Goal: Task Accomplishment & Management: Manage account settings

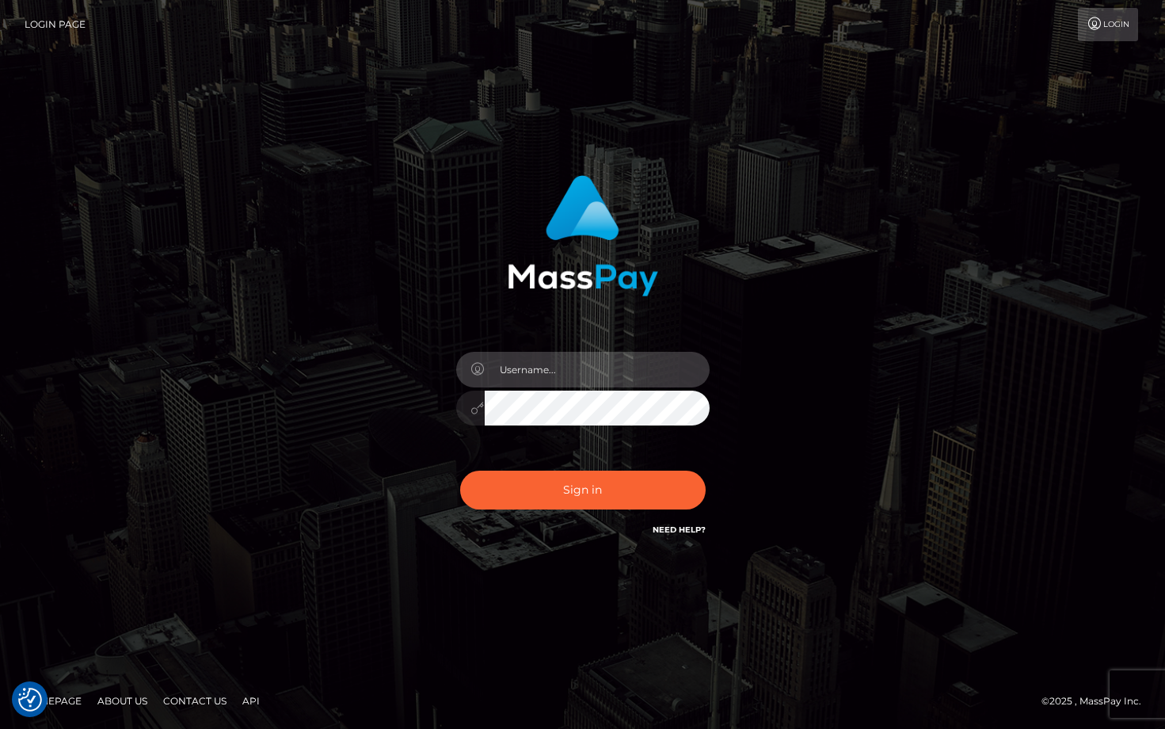
click at [567, 359] on input "text" at bounding box center [597, 370] width 225 height 36
type input "duquesne.rahm"
click at [460, 471] on button "Sign in" at bounding box center [583, 490] width 246 height 39
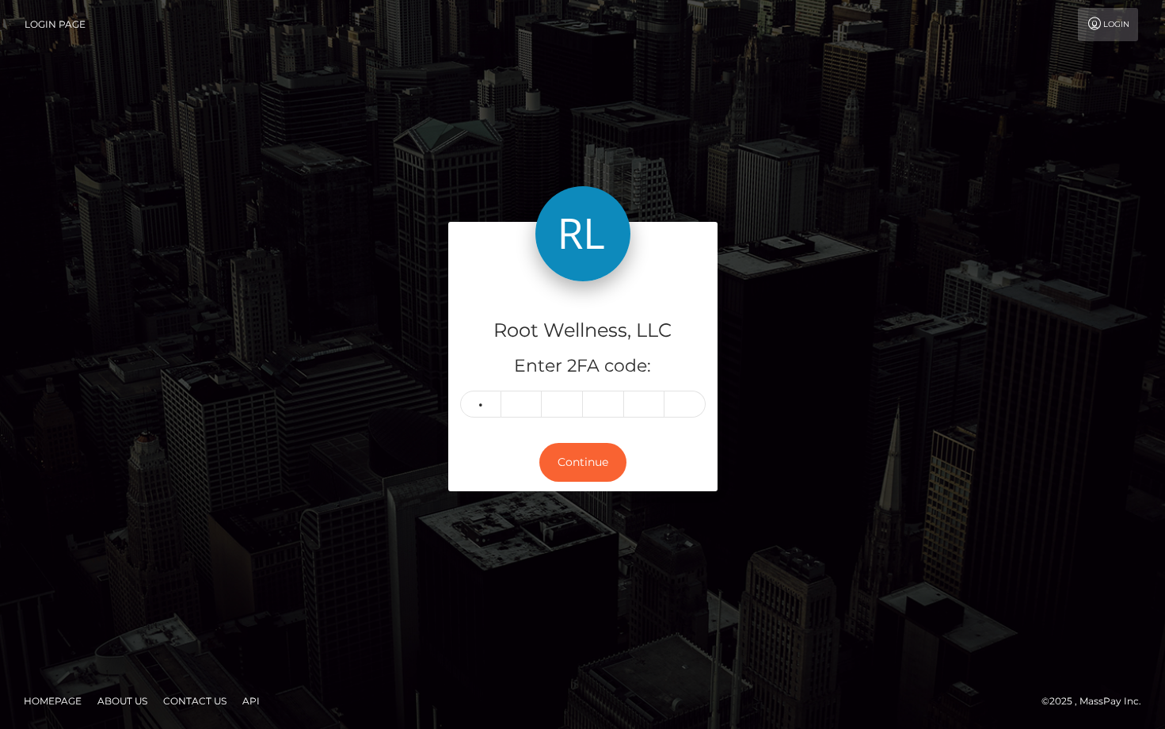
type input "9"
type input "5"
type input "0"
type input "3"
type input "9"
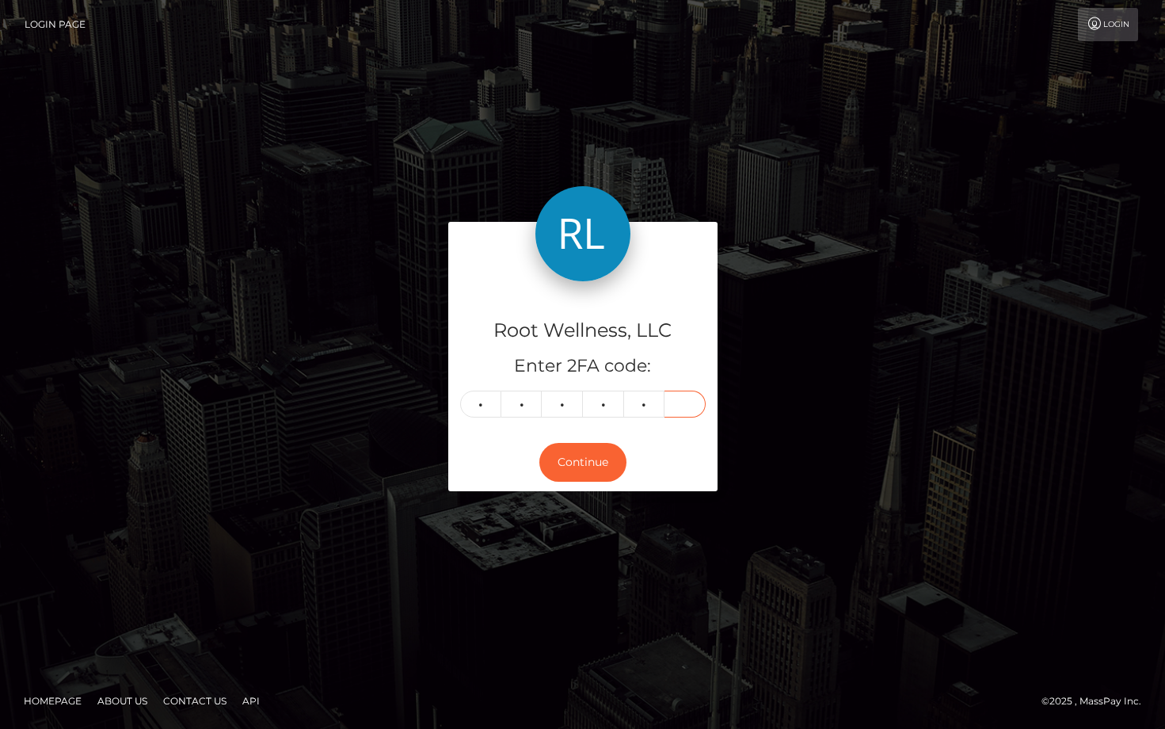
type input "2"
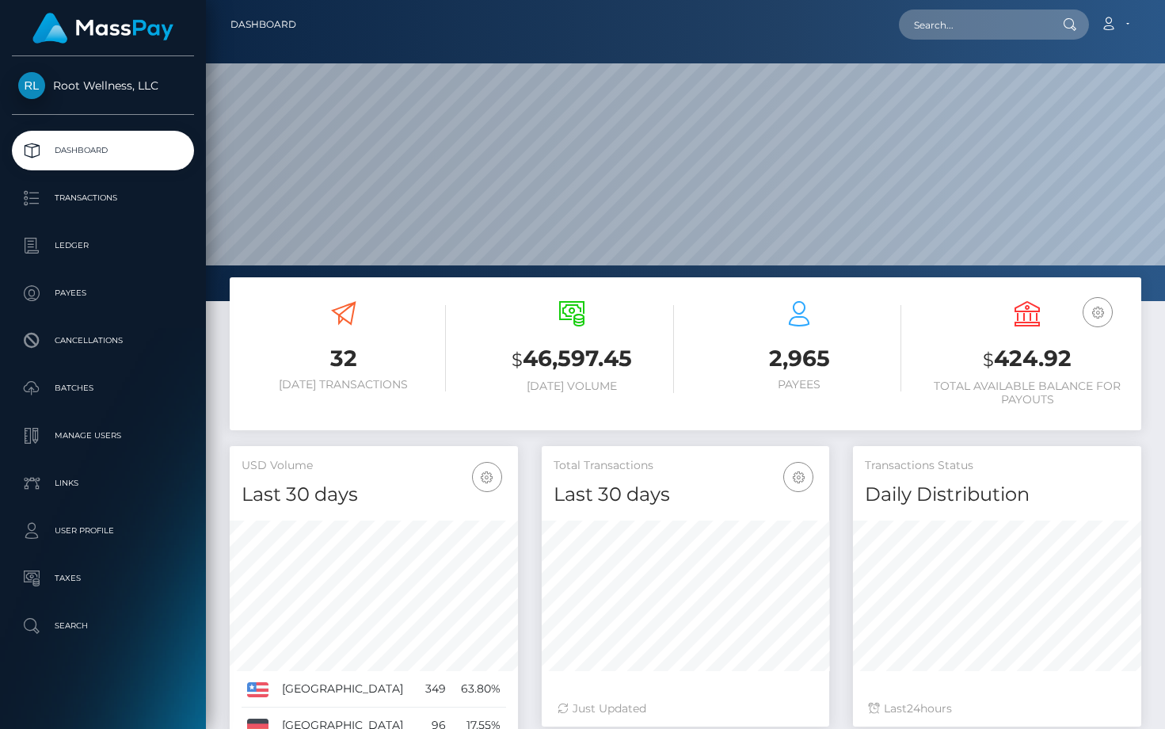
scroll to position [280, 288]
click at [92, 196] on p "Transactions" at bounding box center [103, 198] width 170 height 24
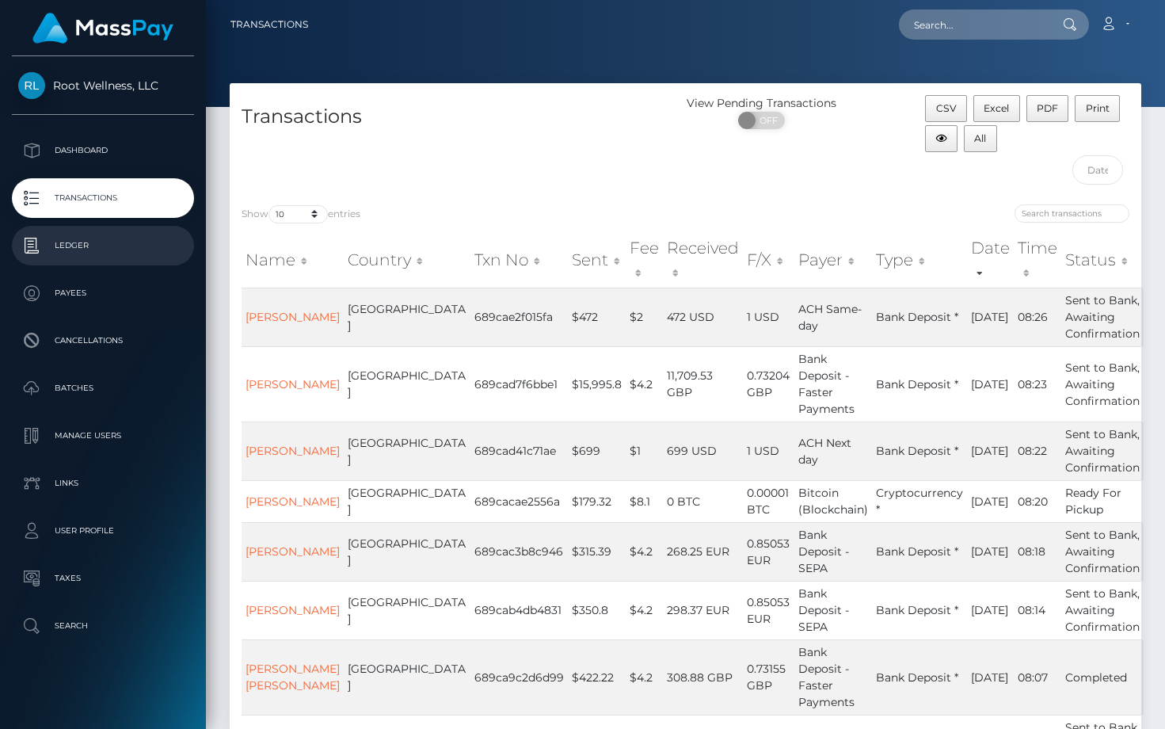
click at [101, 237] on p "Ledger" at bounding box center [103, 246] width 170 height 24
